Goal: Information Seeking & Learning: Learn about a topic

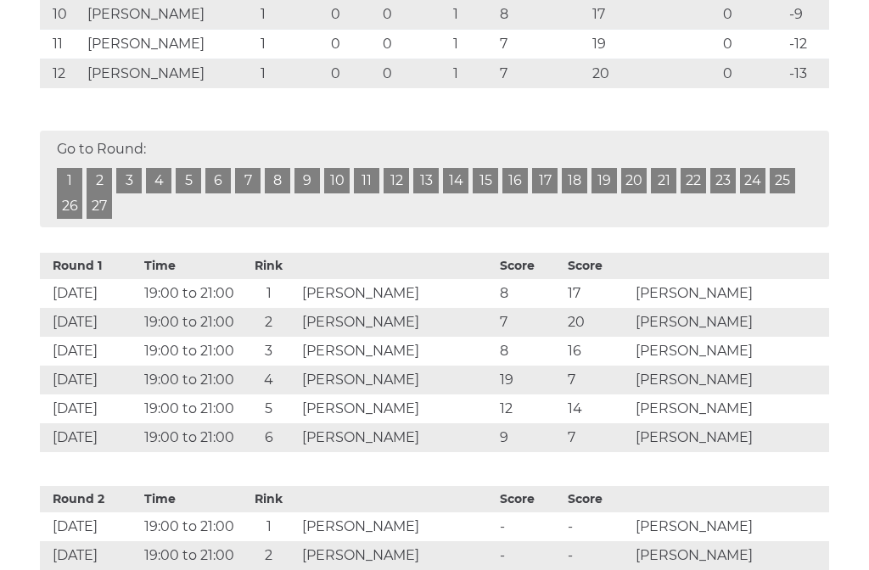
scroll to position [670, 0]
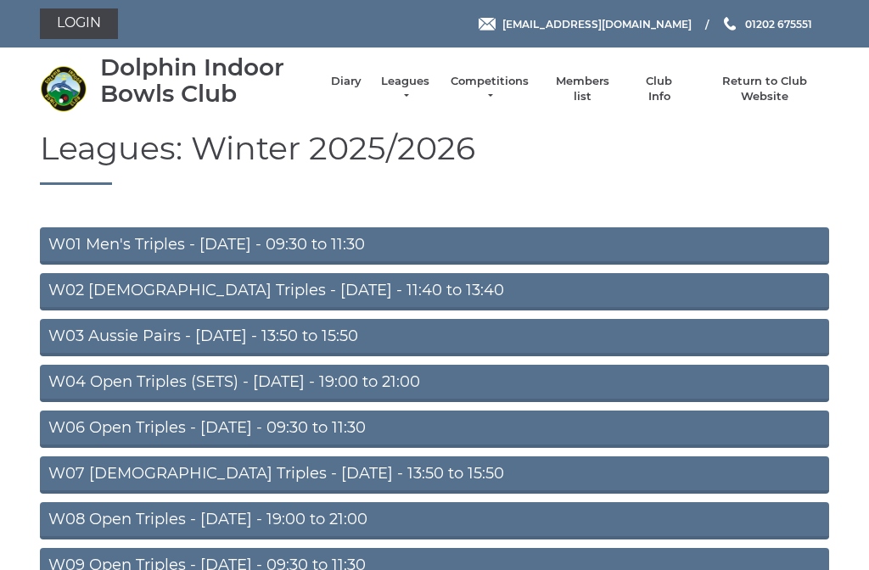
click at [506, 299] on link "W02 Ladies Triples - Monday - 11:40 to 13:40" at bounding box center [434, 291] width 789 height 37
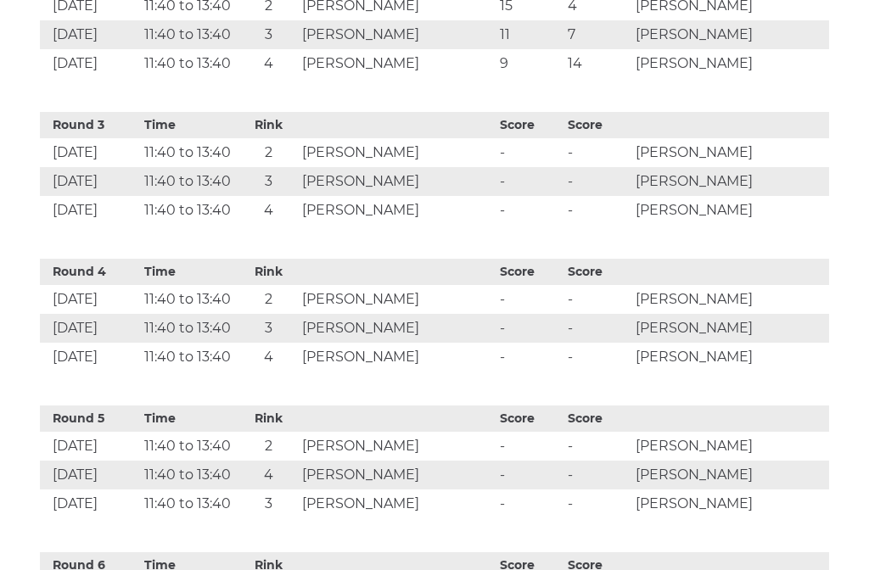
scroll to position [745, 0]
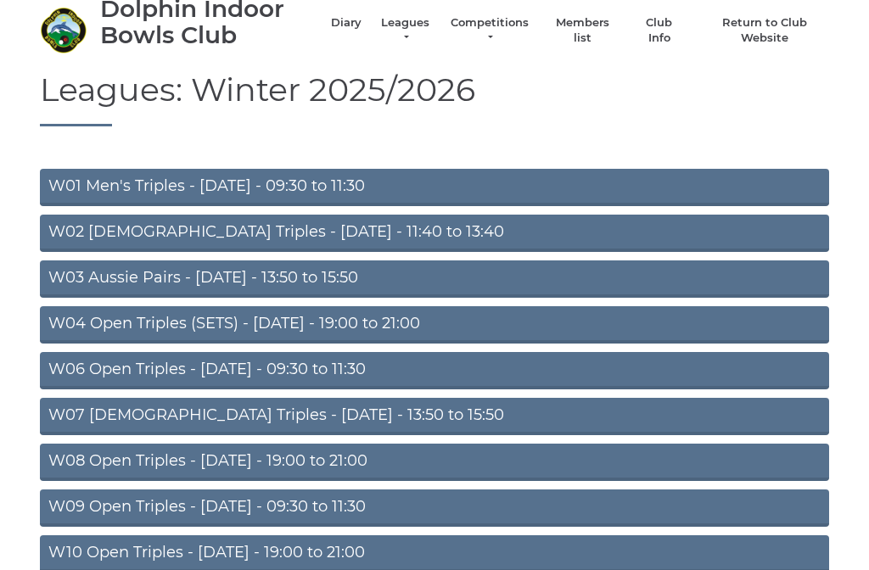
scroll to position [108, 0]
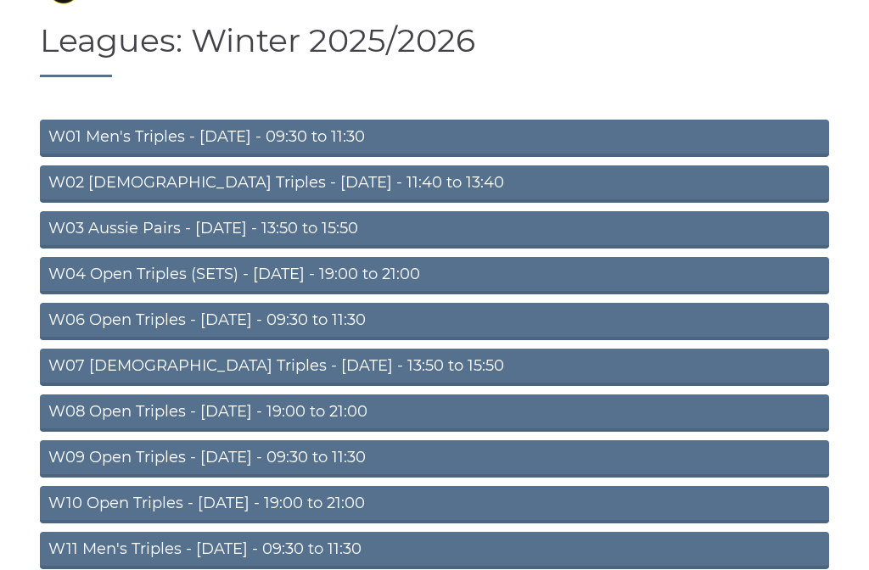
click at [422, 465] on link "W09 Open Triples - [DATE] - 09:30 to 11:30" at bounding box center [434, 458] width 789 height 37
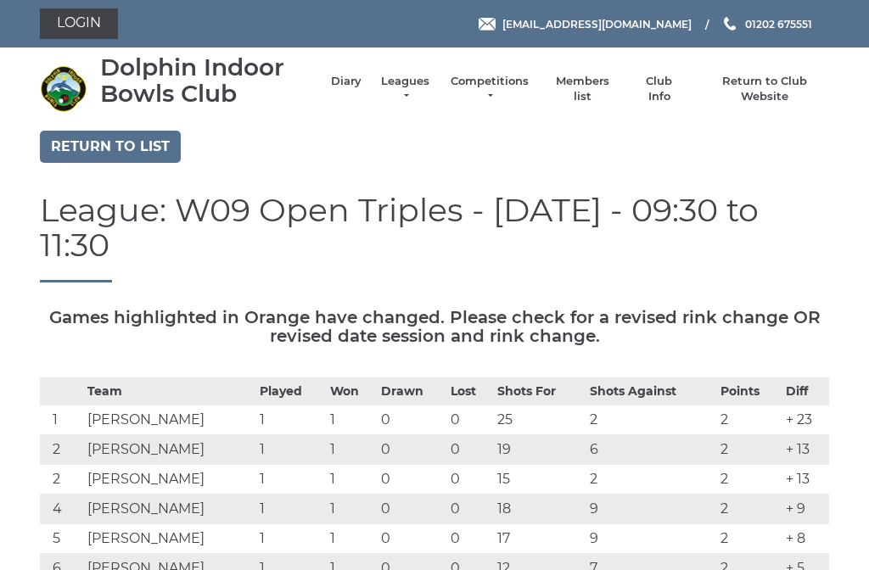
click at [140, 139] on link "Return to list" at bounding box center [110, 147] width 141 height 32
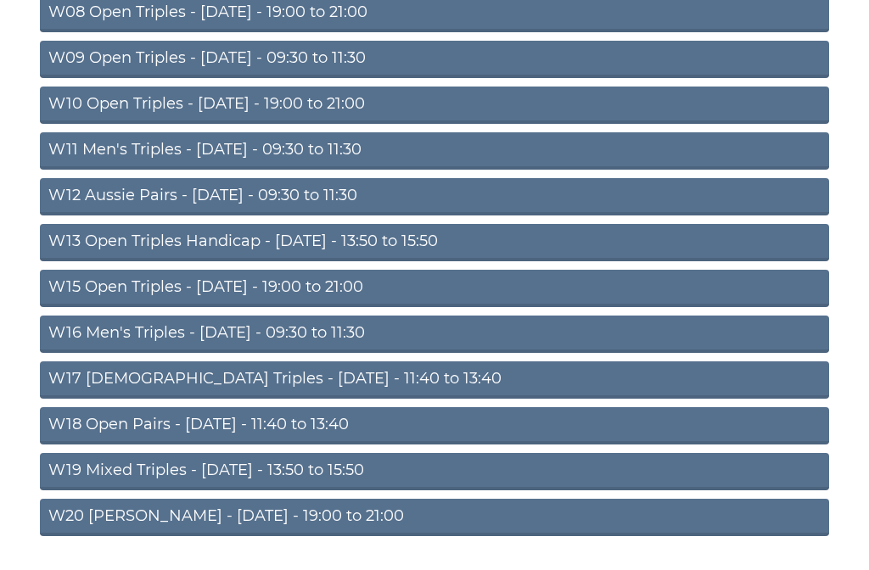
scroll to position [506, 0]
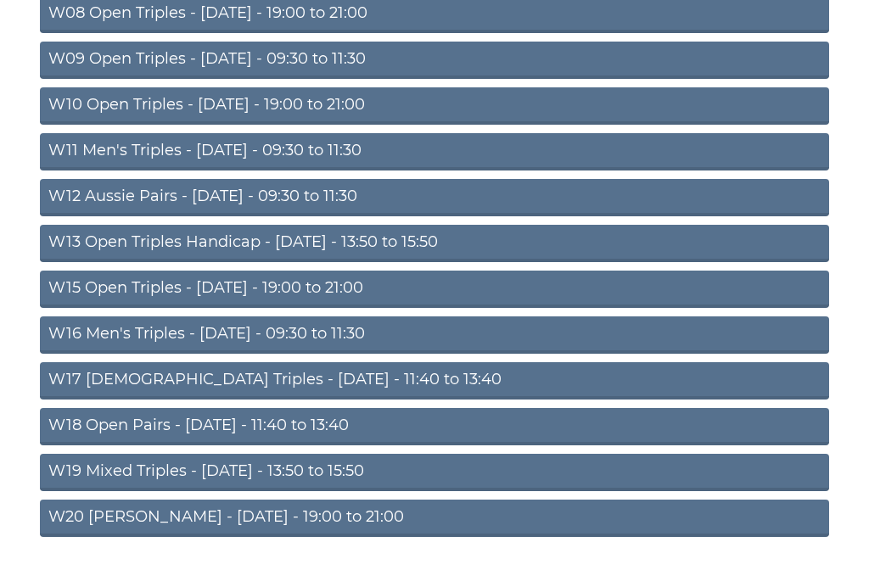
click at [422, 477] on link "W19 Mixed Triples - [DATE] - 13:50 to 15:50" at bounding box center [434, 472] width 789 height 37
